Goal: Check status: Check status

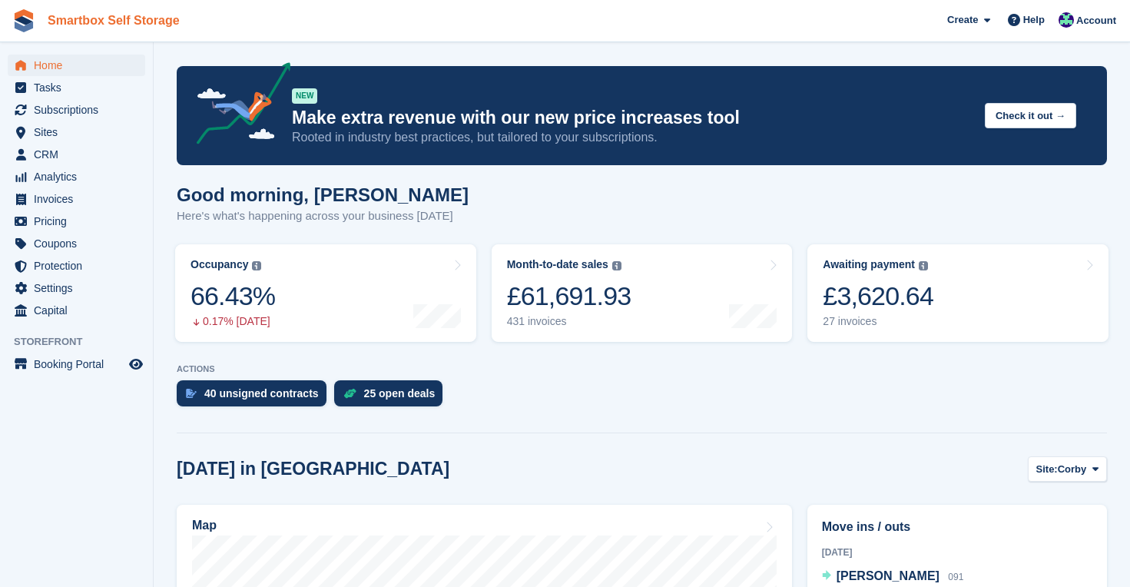
scroll to position [181, 0]
click at [45, 65] on span "Home" at bounding box center [80, 66] width 92 height 22
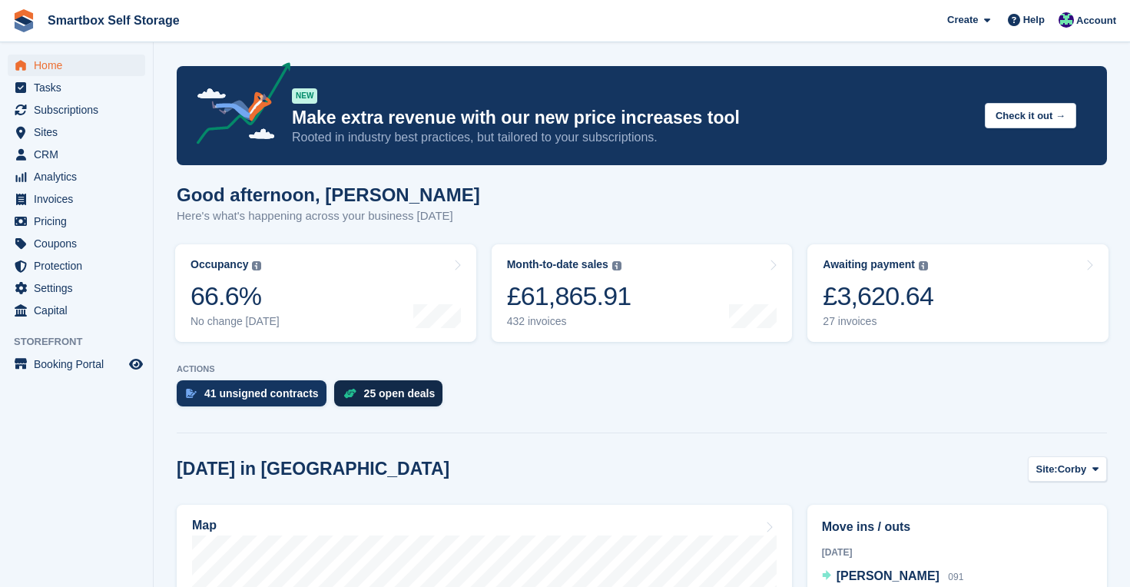
click at [399, 391] on div "25 open deals" at bounding box center [399, 393] width 71 height 12
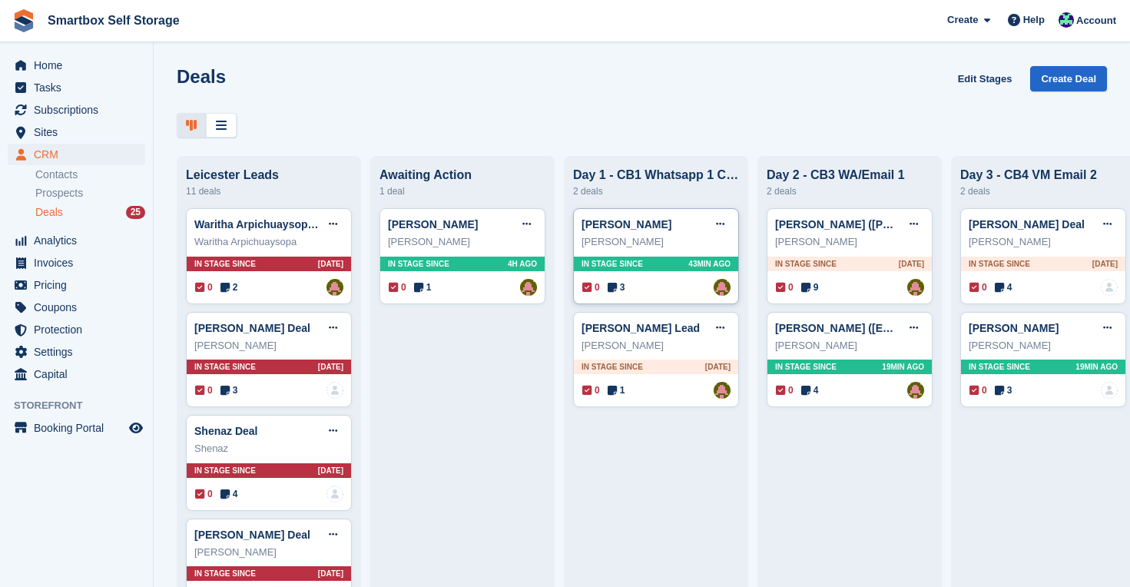
click at [665, 261] on div "In stage since 43MIN AGO" at bounding box center [656, 264] width 164 height 15
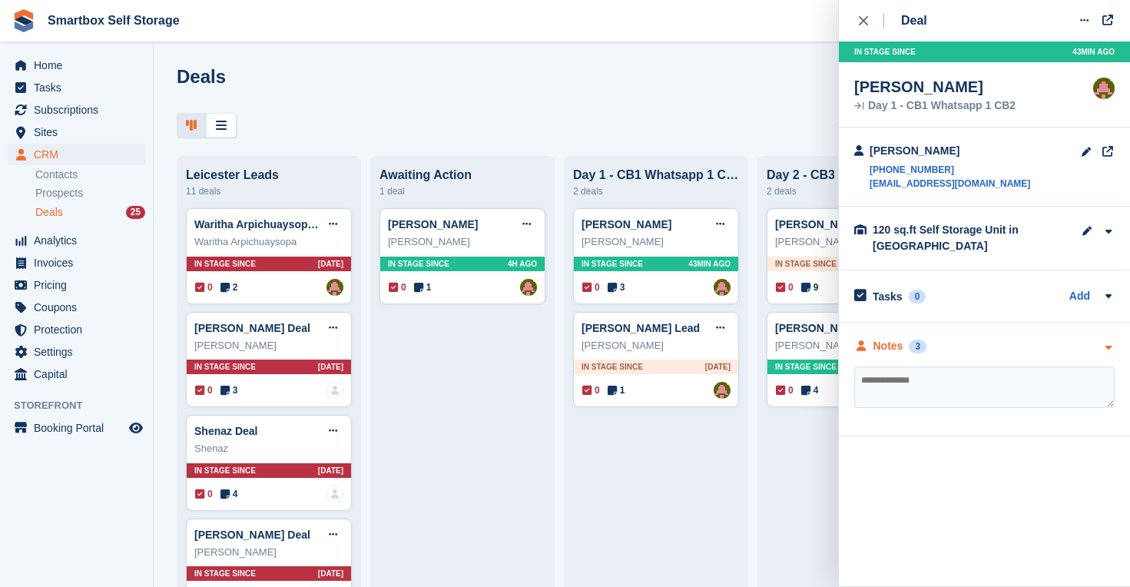
click at [891, 349] on div "Notes" at bounding box center [889, 346] width 30 height 16
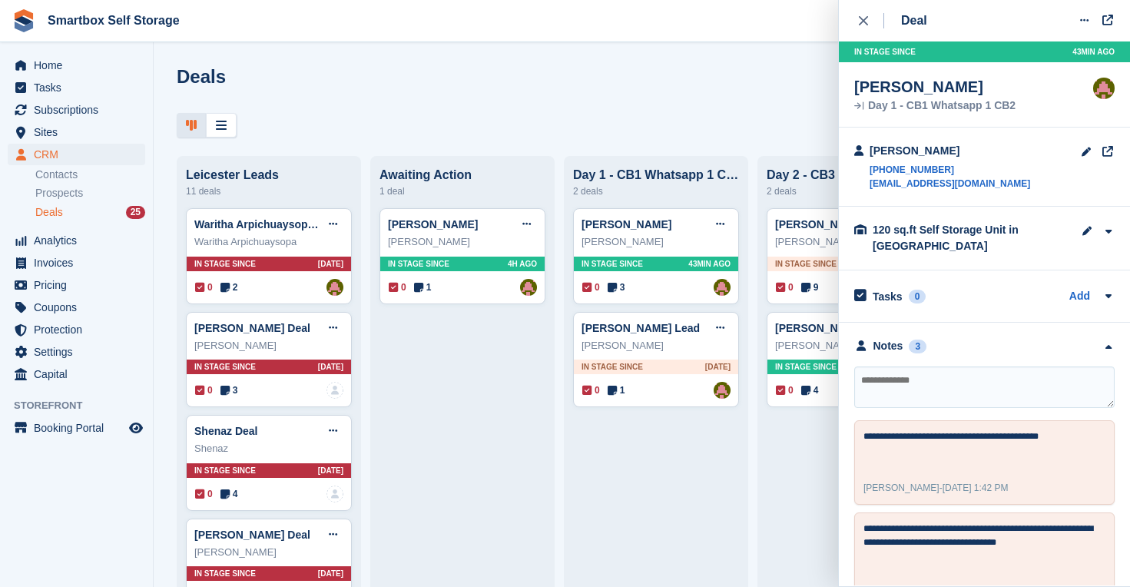
click at [868, 22] on div "close" at bounding box center [871, 20] width 25 height 15
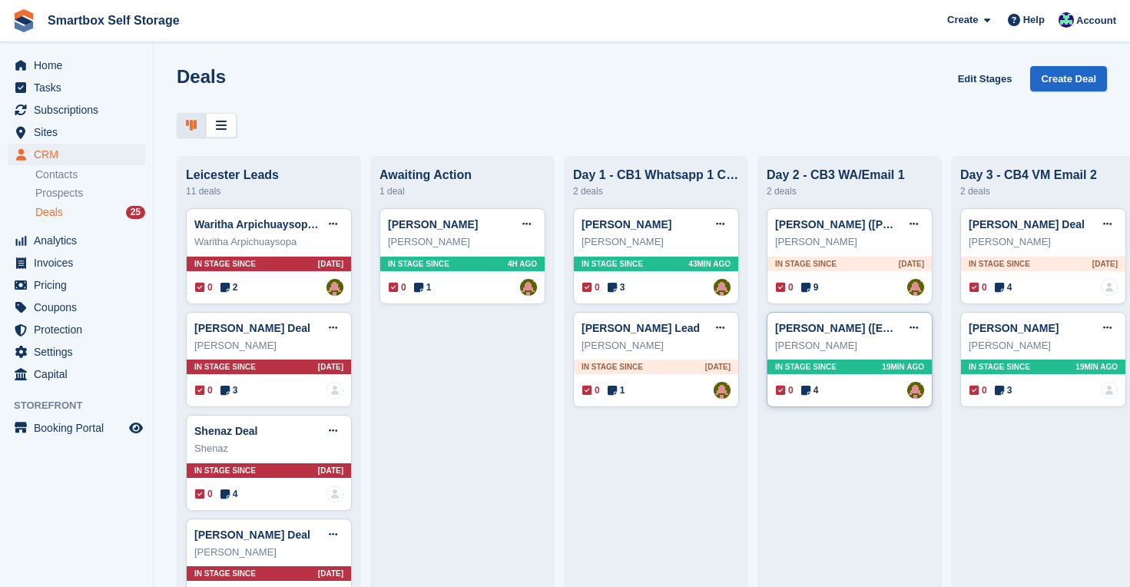
click at [924, 364] on span "19MIN AGO" at bounding box center [903, 367] width 42 height 12
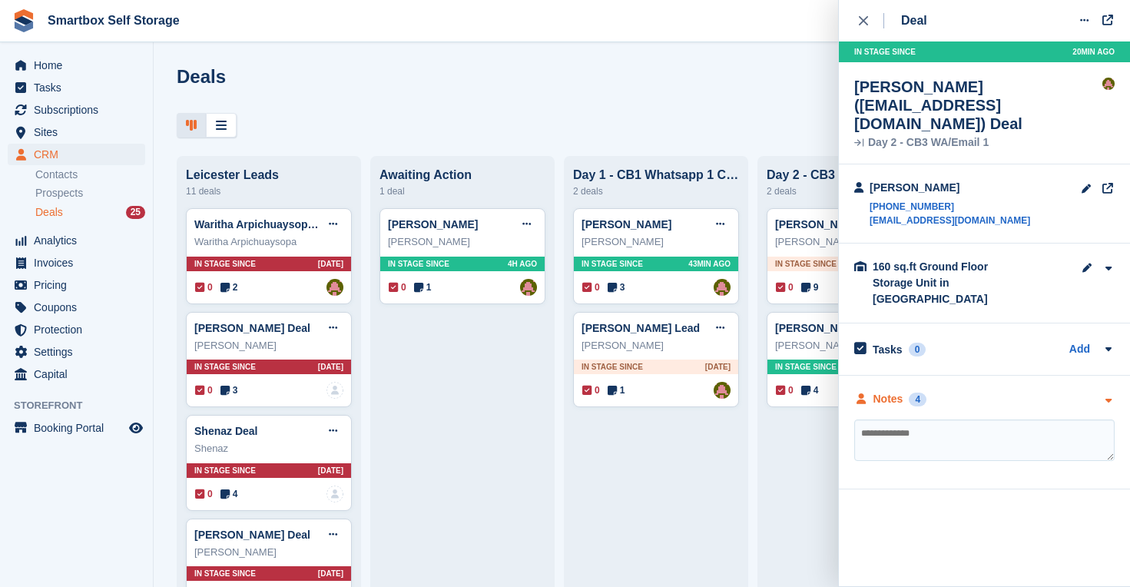
click at [901, 391] on div "Notes" at bounding box center [889, 399] width 30 height 16
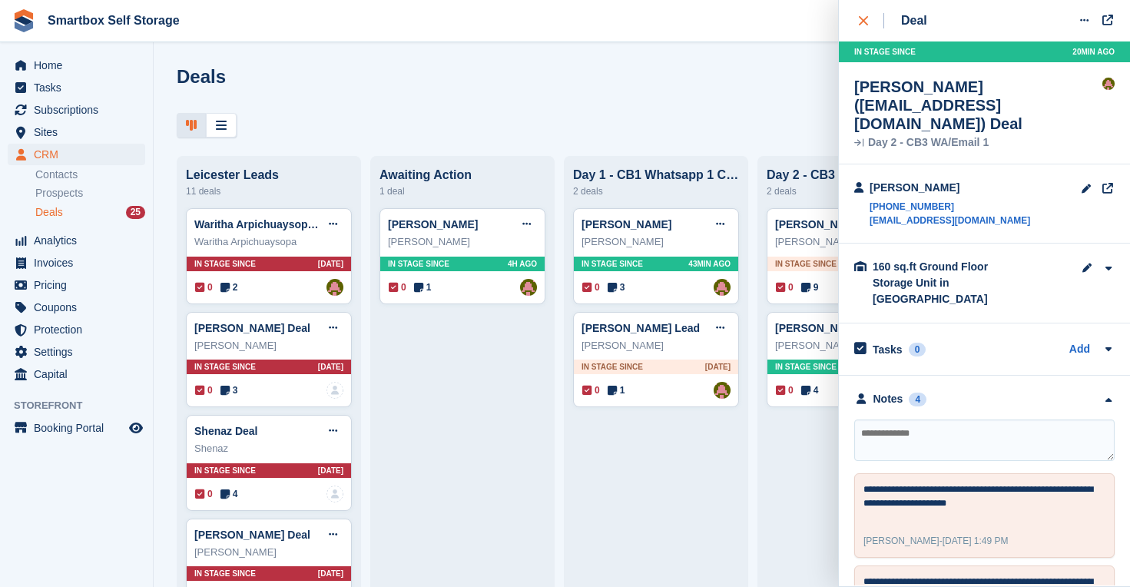
click at [869, 26] on div "close" at bounding box center [871, 20] width 25 height 15
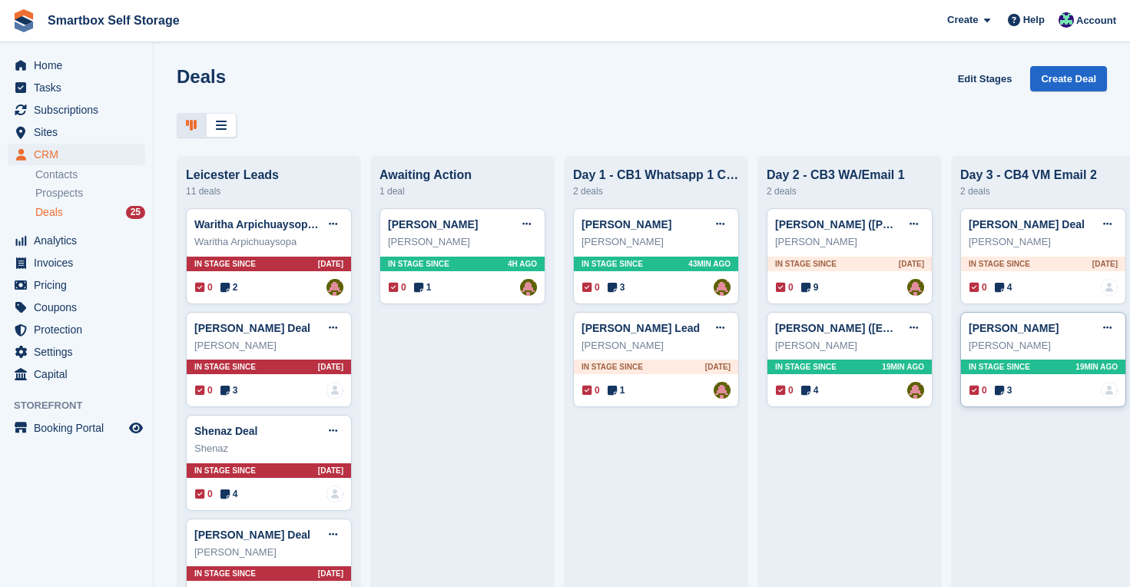
click at [1098, 367] on span "19MIN AGO" at bounding box center [1097, 367] width 42 height 12
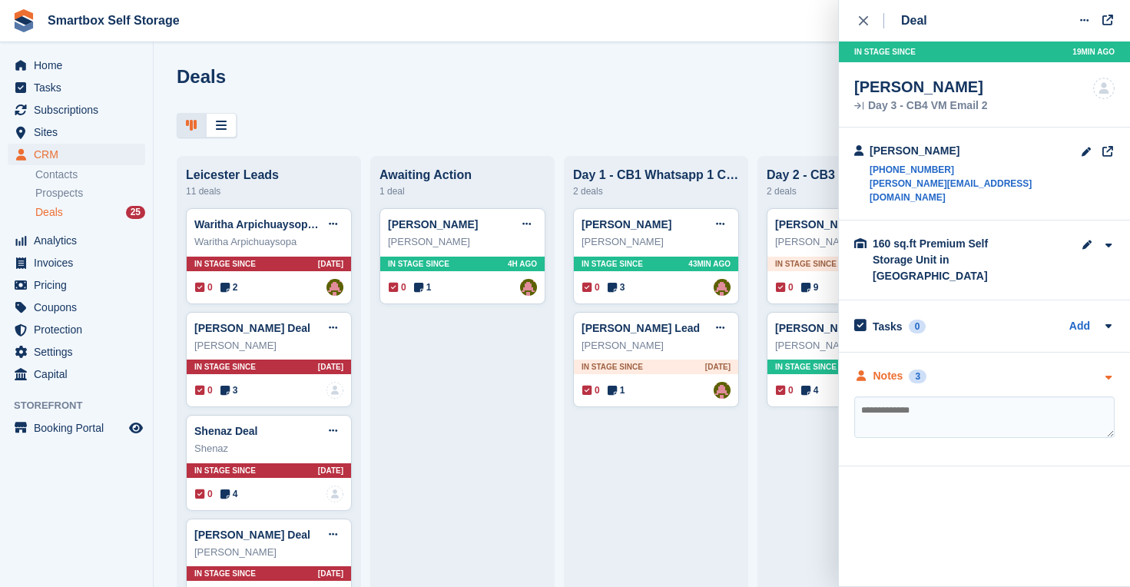
click at [879, 368] on div "Notes" at bounding box center [889, 376] width 30 height 16
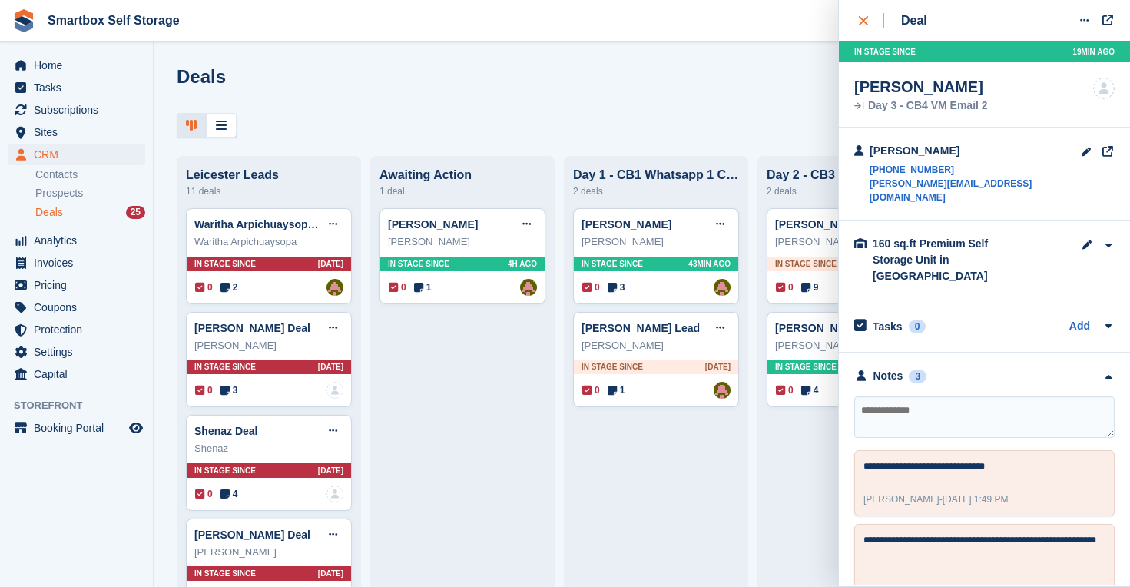
click at [863, 16] on icon "close" at bounding box center [863, 20] width 9 height 9
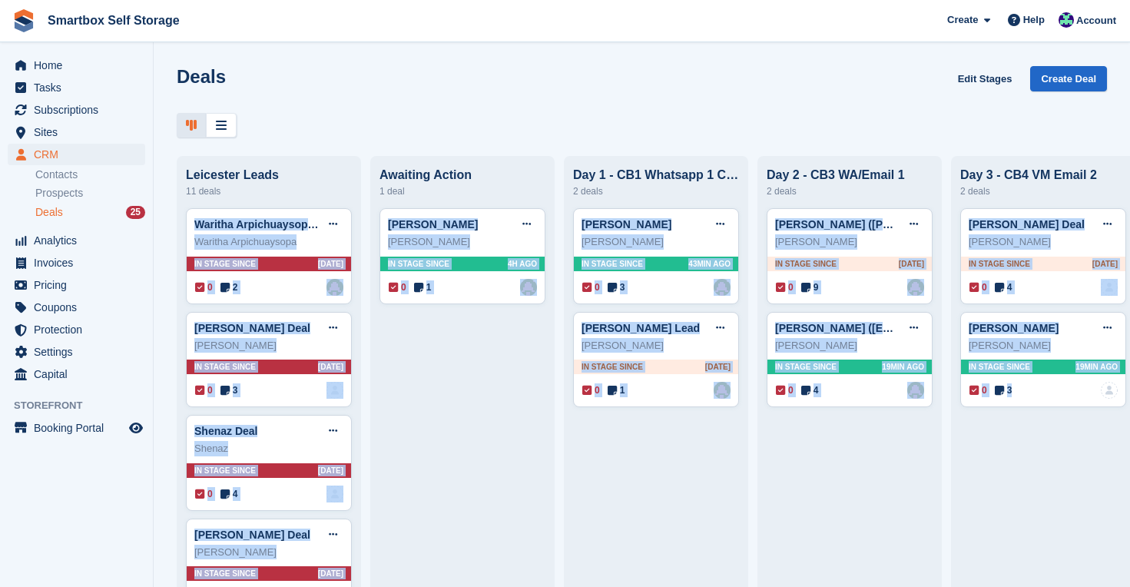
click at [1038, 586] on html "Smartbox Self Storage Create Subscription Invoice Contact Deal Discount Page He…" at bounding box center [565, 293] width 1130 height 587
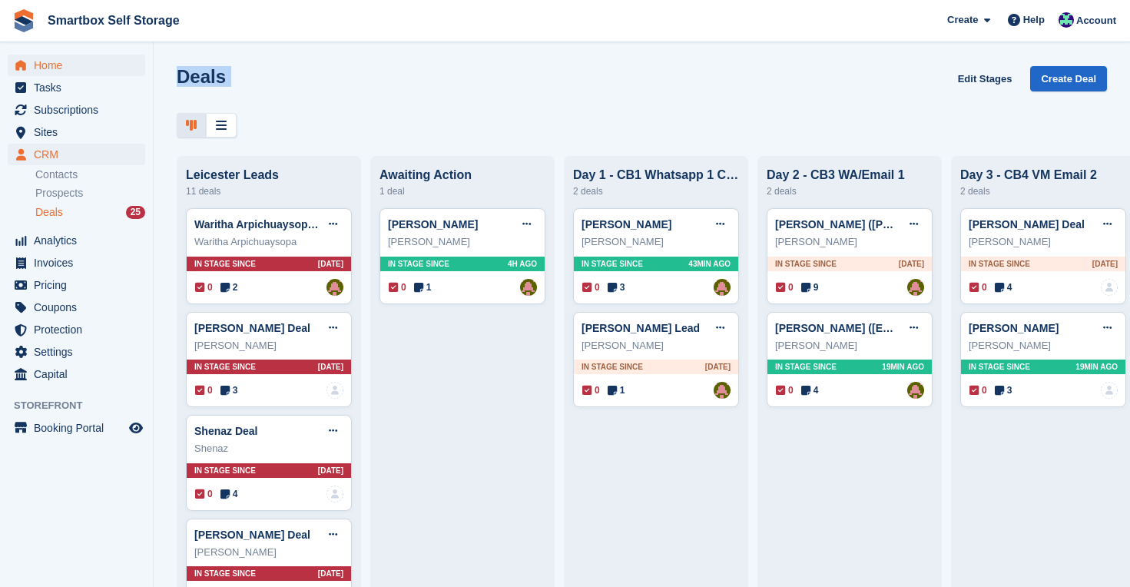
click at [42, 65] on span "Home" at bounding box center [80, 66] width 92 height 22
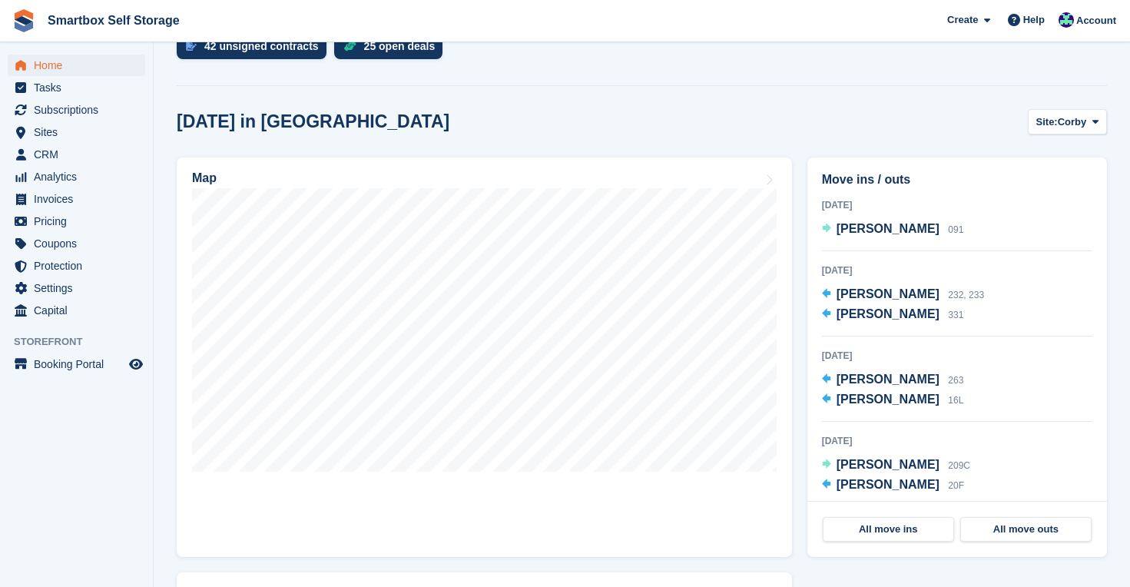
scroll to position [308, 0]
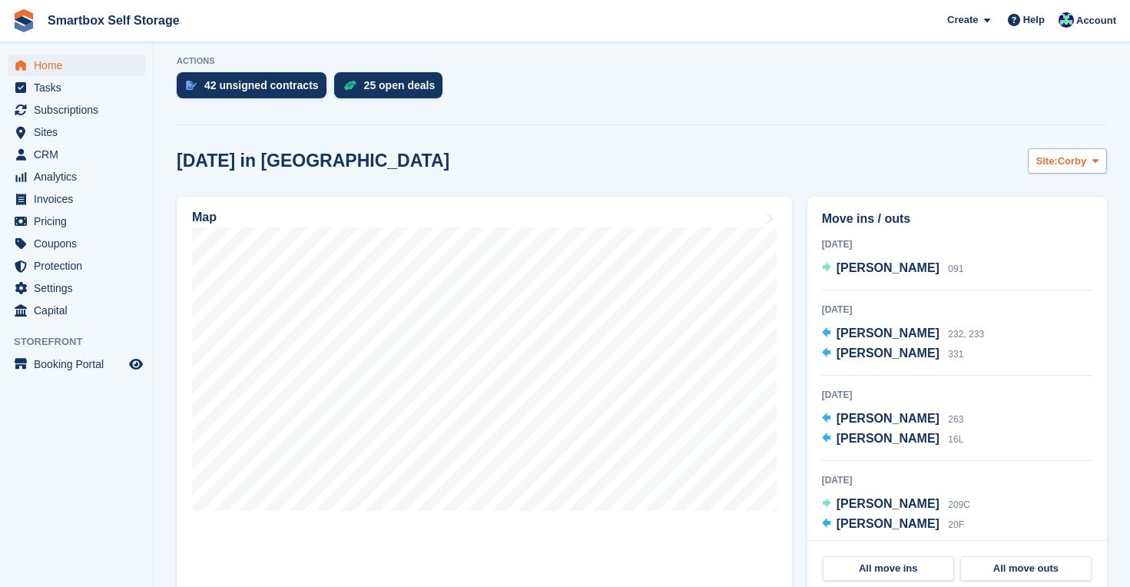
click at [1061, 161] on span "Corby" at bounding box center [1072, 161] width 29 height 15
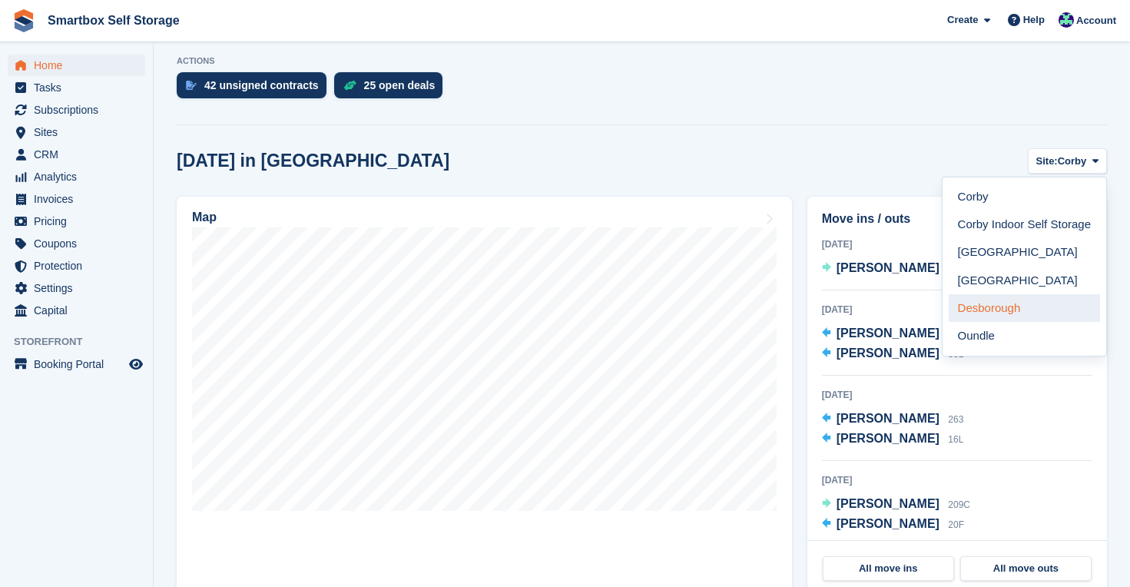
click at [1006, 297] on link "Desborough" at bounding box center [1024, 308] width 151 height 28
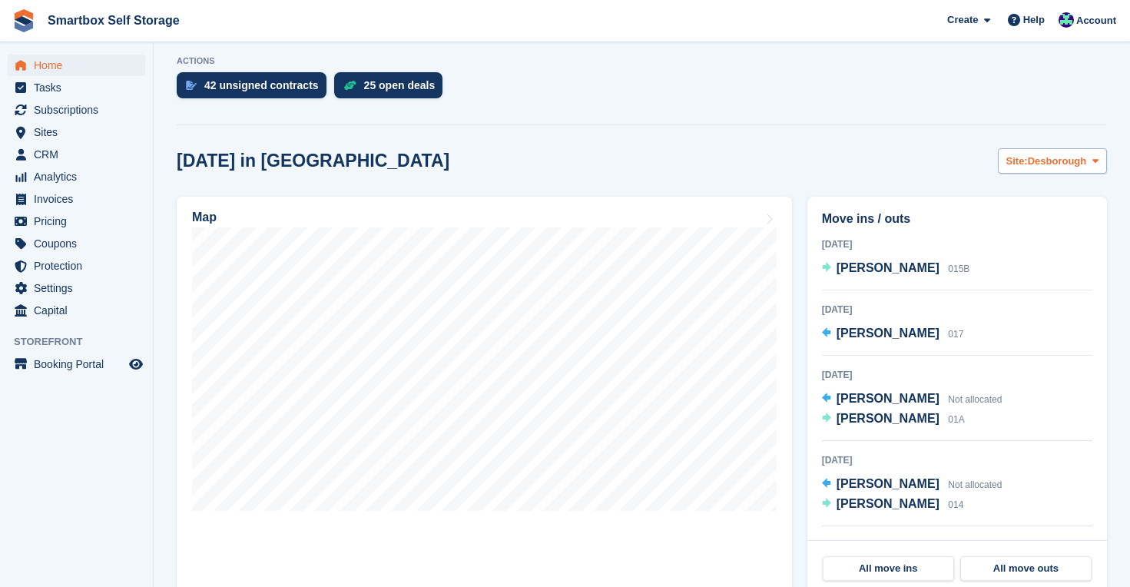
click at [1035, 161] on span "Desborough" at bounding box center [1057, 161] width 59 height 15
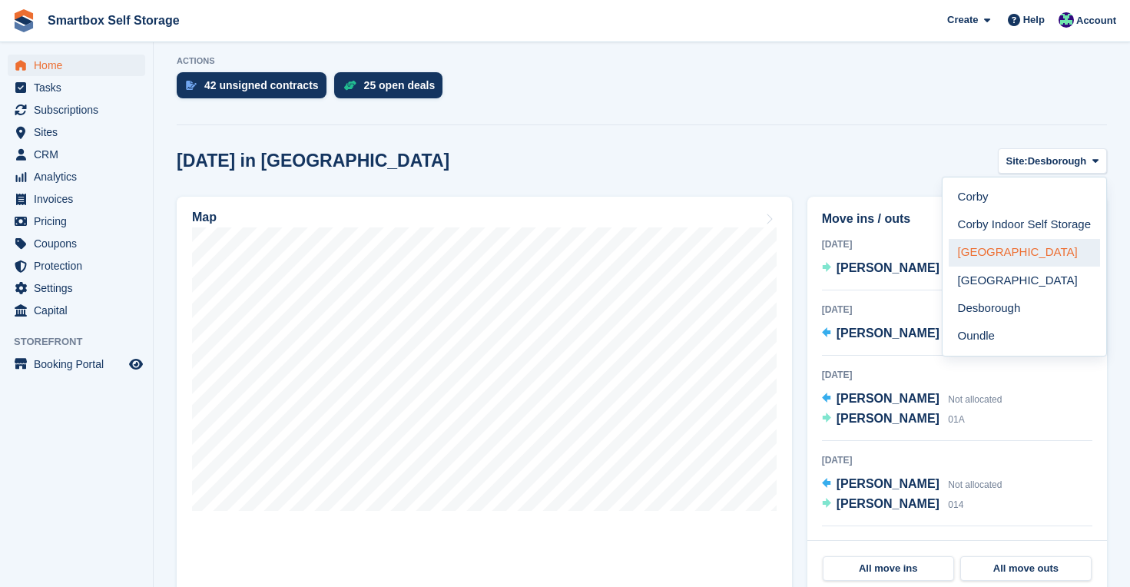
click at [1008, 249] on link "[GEOGRAPHIC_DATA]" at bounding box center [1024, 253] width 151 height 28
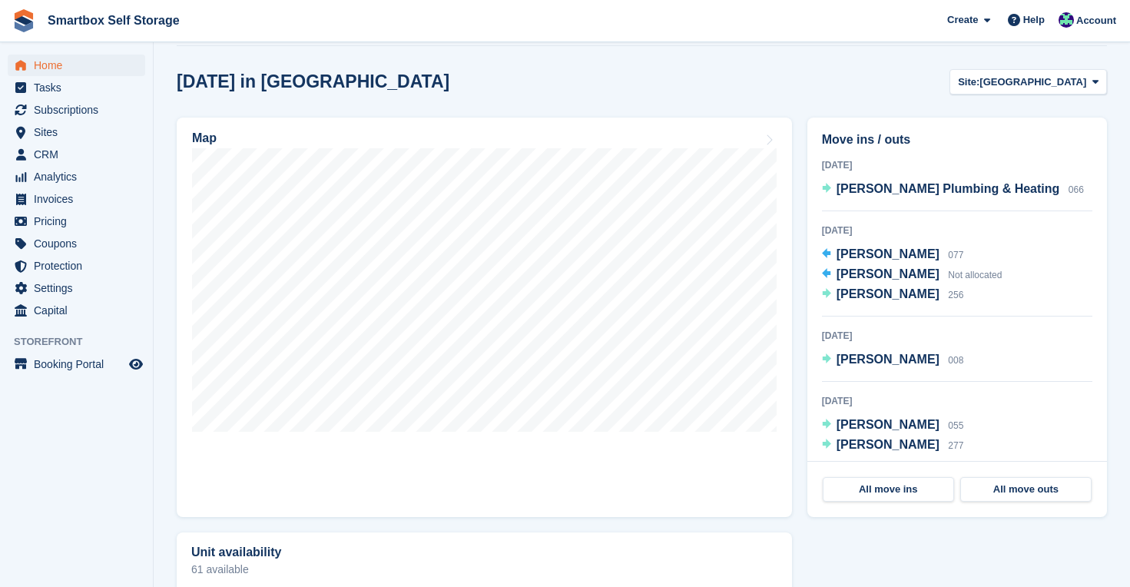
scroll to position [256, 0]
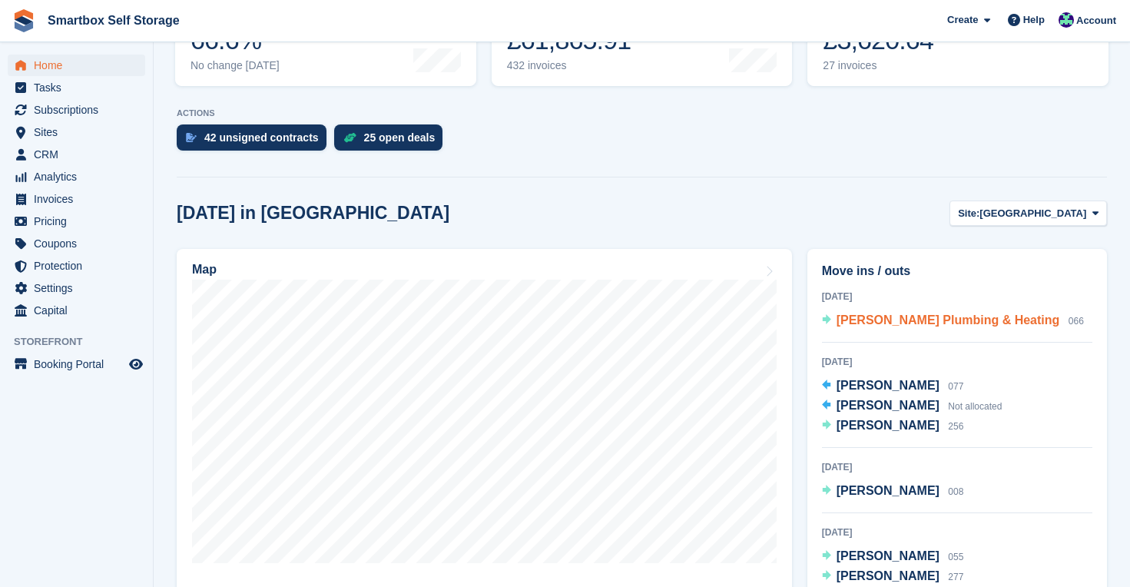
click at [866, 320] on span "Hambleton Plumbing & Heating" at bounding box center [949, 320] width 224 height 13
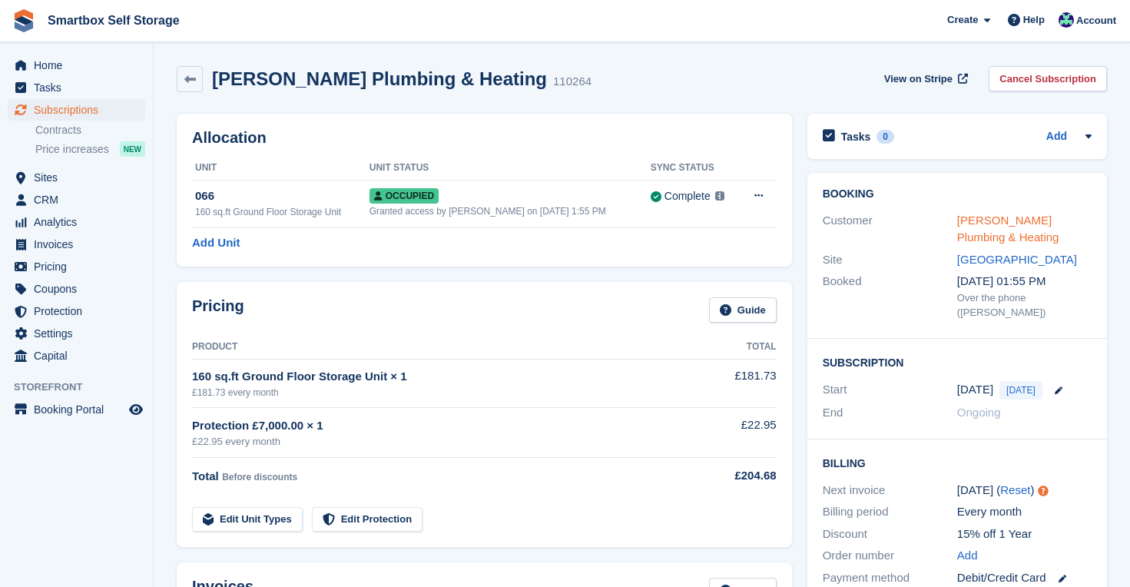
click at [979, 224] on link "Hambleton Plumbing & Heating" at bounding box center [1009, 229] width 102 height 31
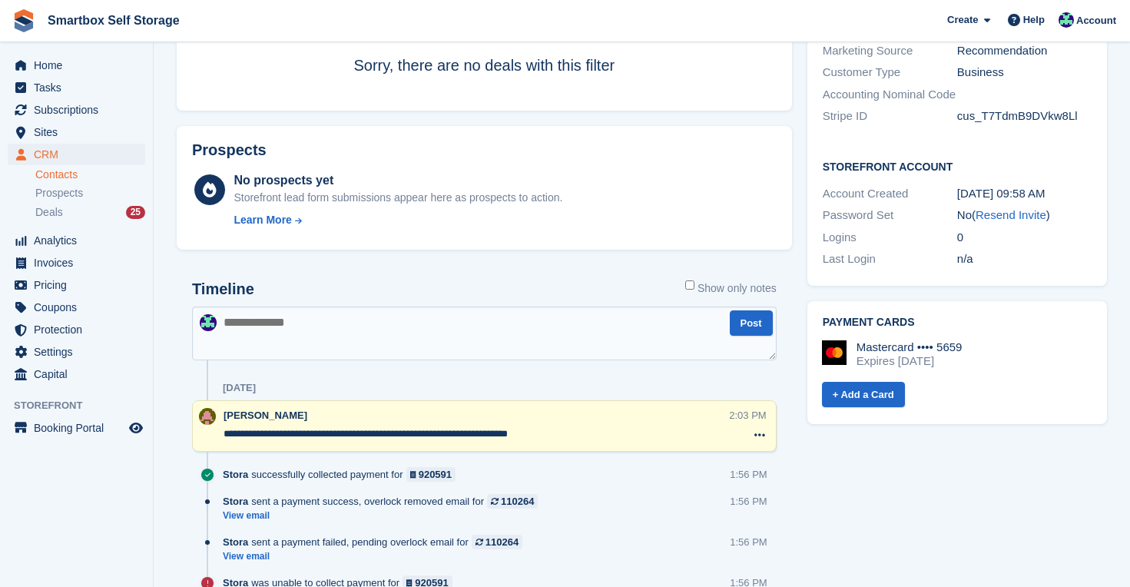
scroll to position [203, 0]
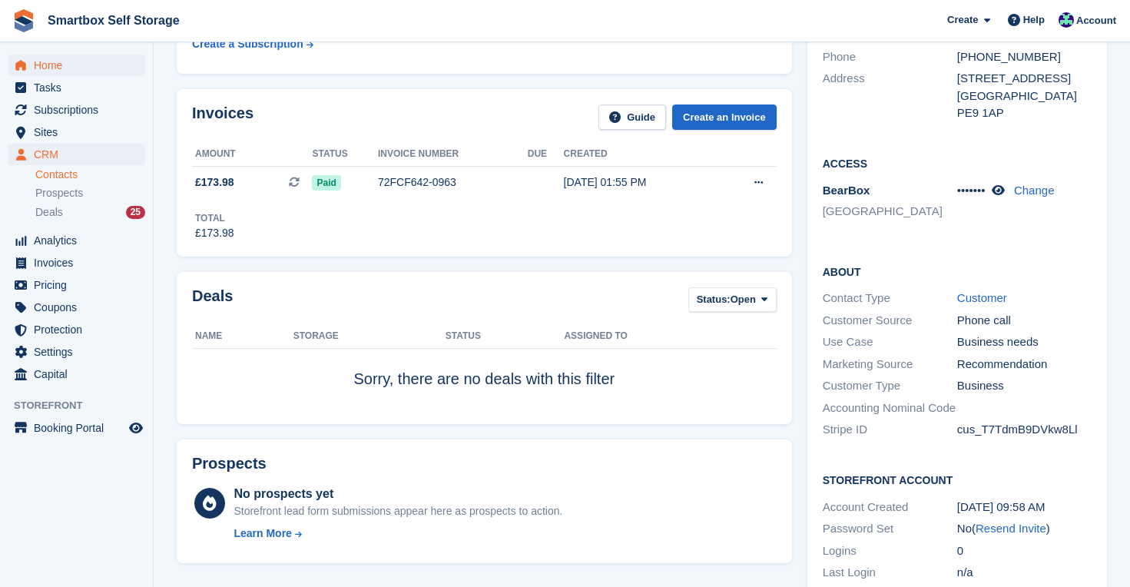
click at [61, 60] on span "Home" at bounding box center [80, 66] width 92 height 22
